Goal: Information Seeking & Learning: Learn about a topic

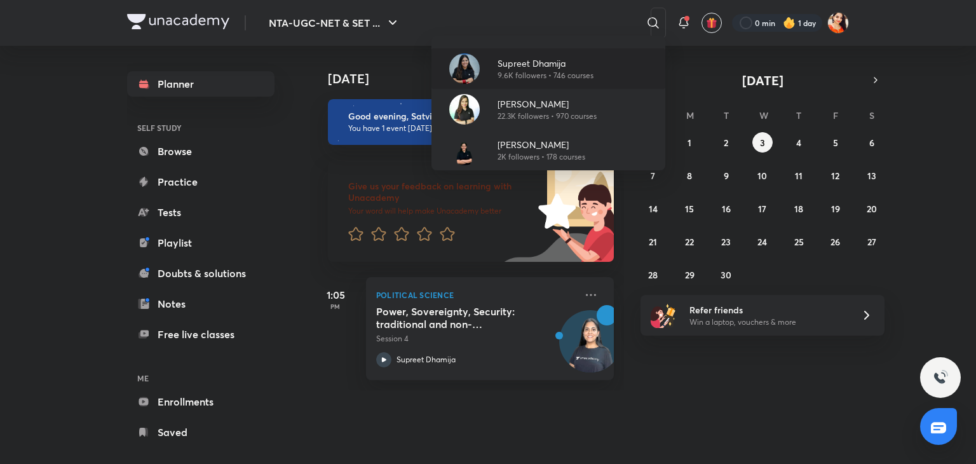
click at [519, 70] on p "9.6K followers • 746 courses" at bounding box center [546, 75] width 96 height 11
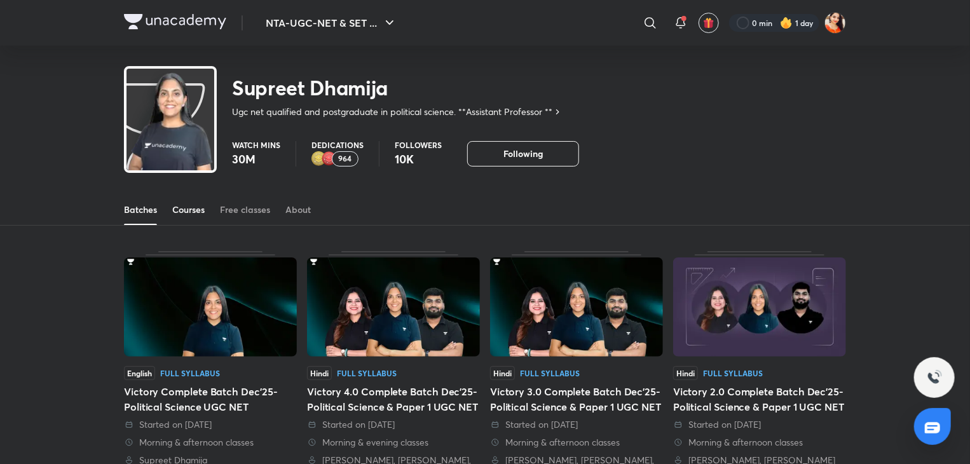
click at [192, 210] on div "Courses" at bounding box center [188, 209] width 32 height 13
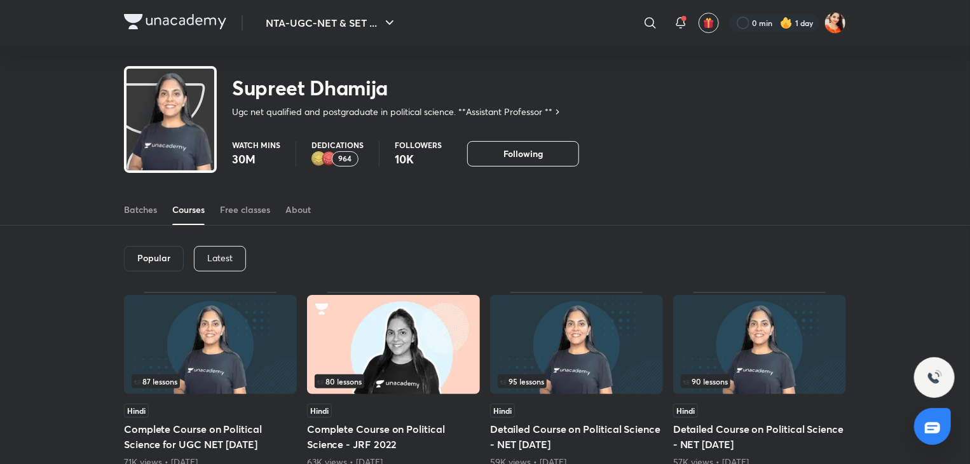
click at [221, 261] on p "Latest" at bounding box center [219, 258] width 25 height 10
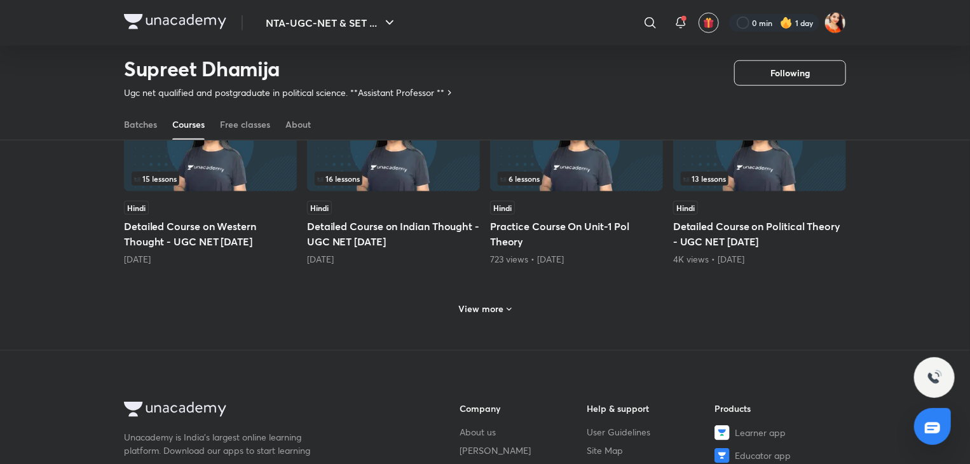
scroll to position [668, 0]
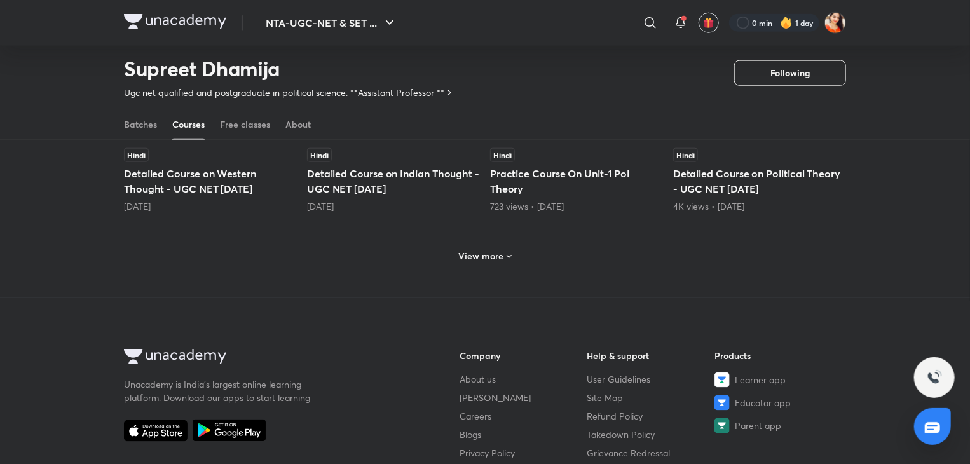
click at [500, 250] on h6 "View more" at bounding box center [481, 256] width 45 height 13
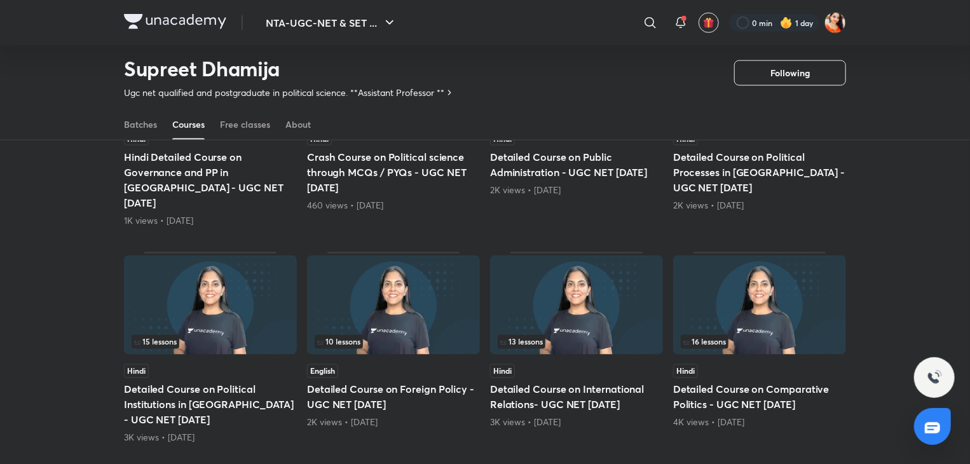
scroll to position [901, 0]
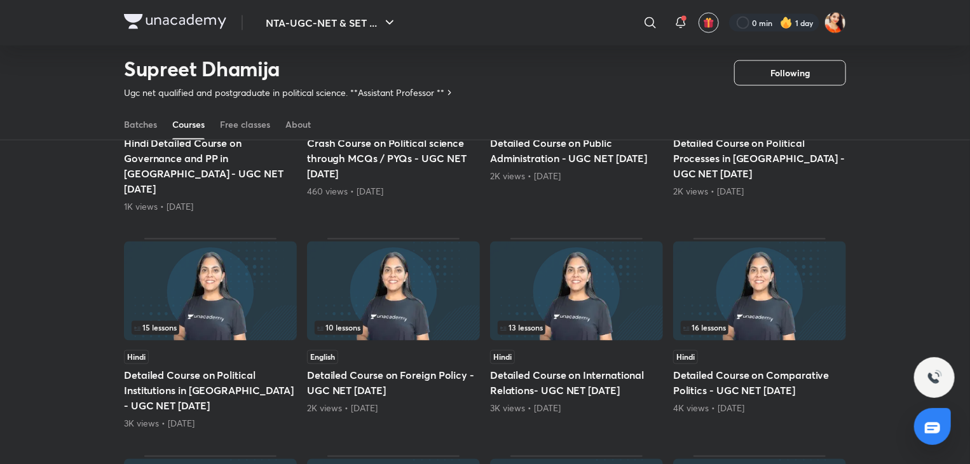
click at [589, 266] on img at bounding box center [576, 291] width 173 height 99
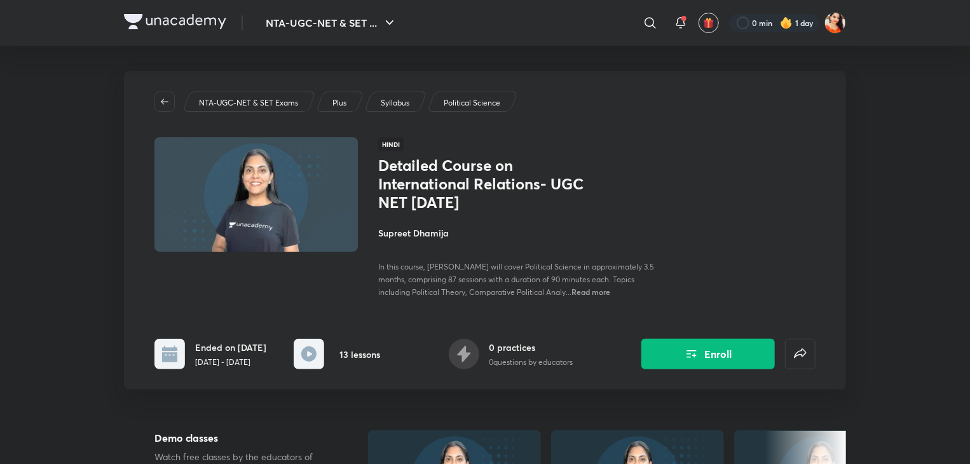
click at [601, 212] on div "Detailed Course on International Relations- UGC NET [DATE] [PERSON_NAME] In thi…" at bounding box center [520, 227] width 285 height 142
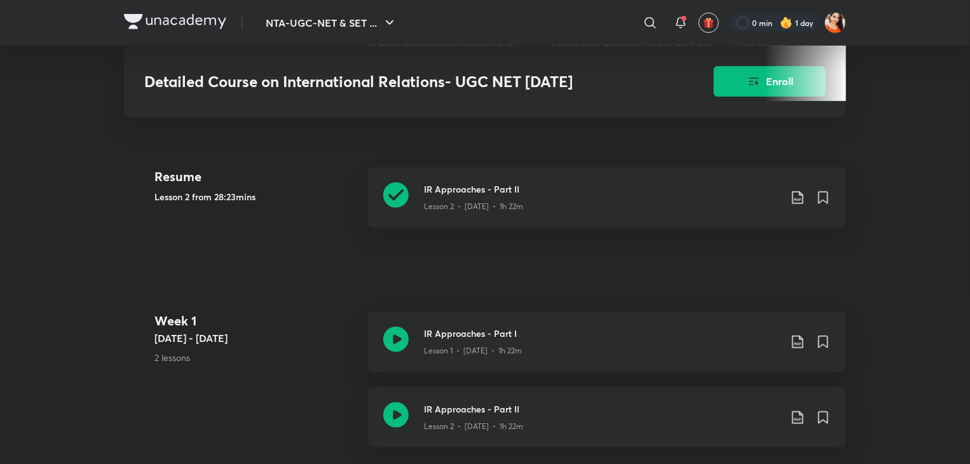
scroll to position [516, 0]
click at [396, 194] on icon at bounding box center [395, 196] width 25 height 25
